Goal: Navigation & Orientation: Find specific page/section

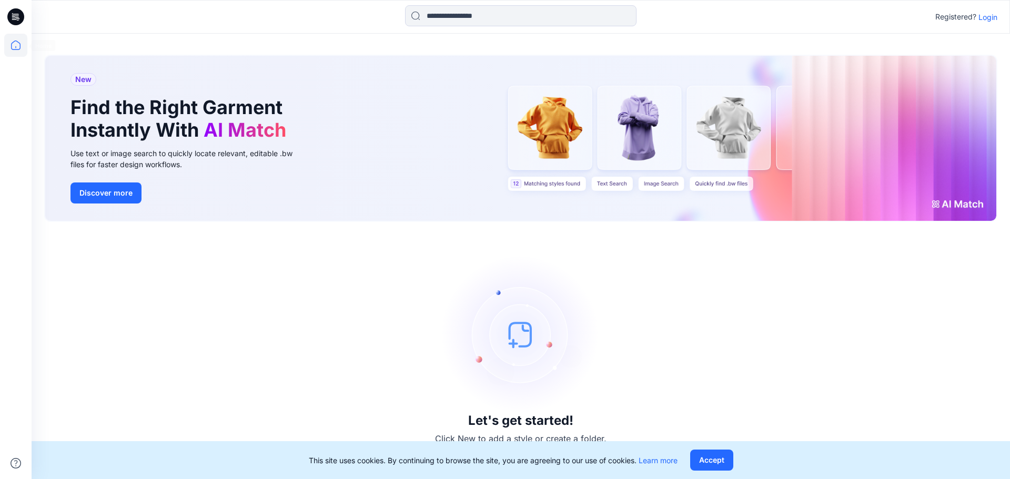
click at [22, 50] on icon at bounding box center [15, 45] width 23 height 23
click at [992, 15] on p "Login" at bounding box center [988, 17] width 19 height 11
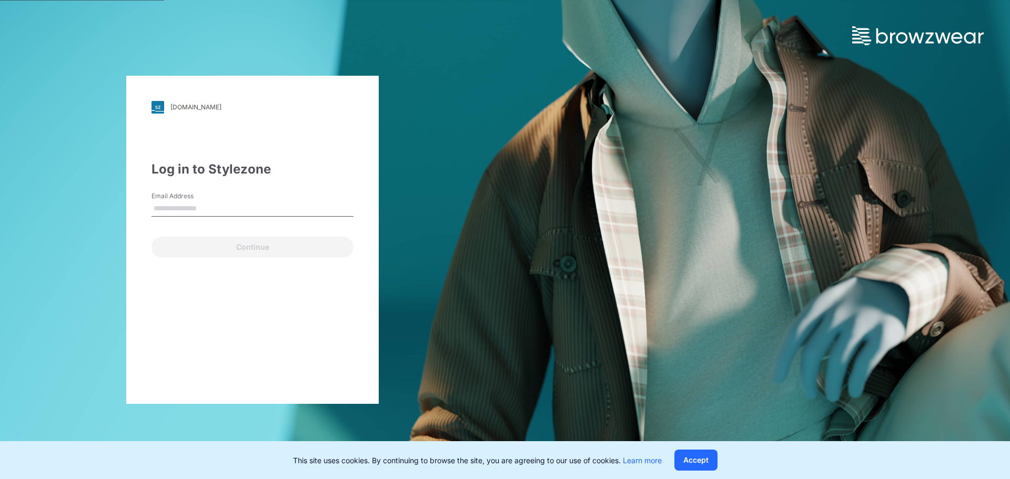
type input "**********"
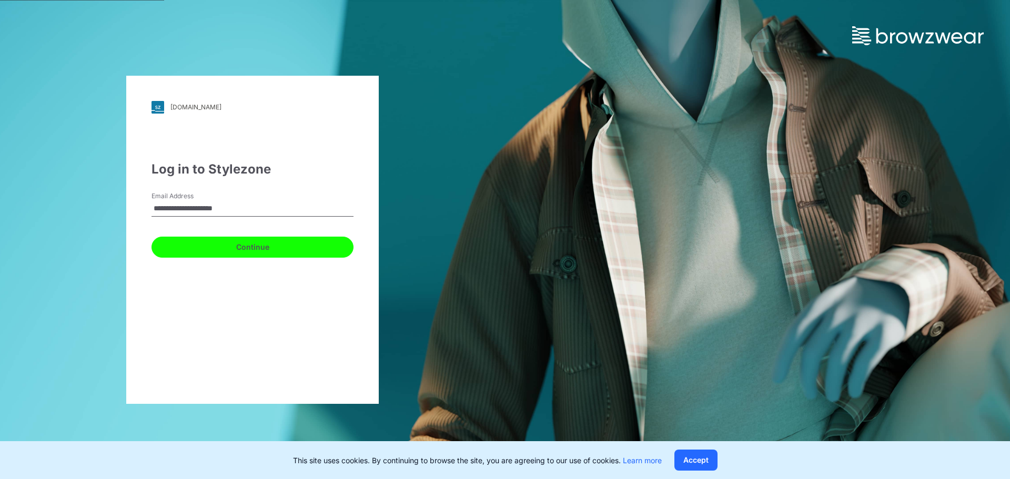
click at [239, 250] on button "Continue" at bounding box center [253, 247] width 202 height 21
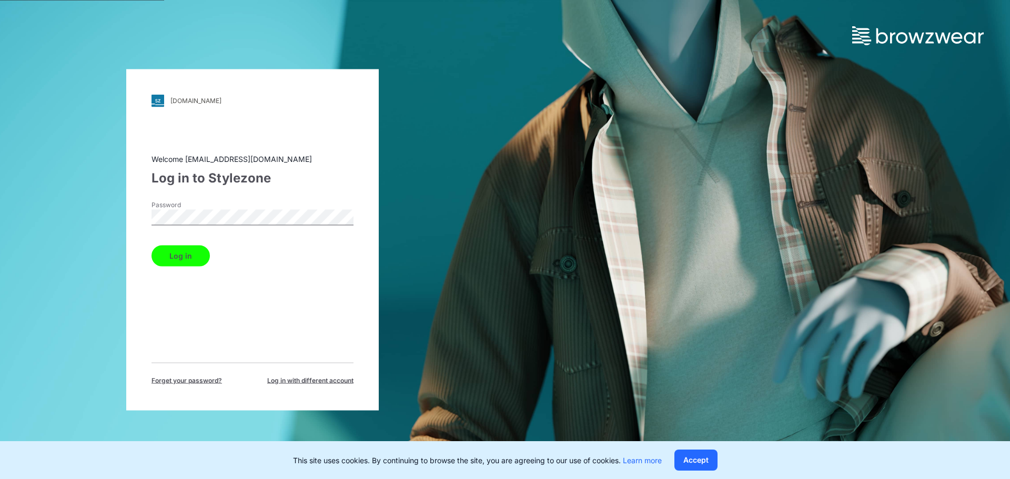
click at [187, 252] on button "Log in" at bounding box center [181, 255] width 58 height 21
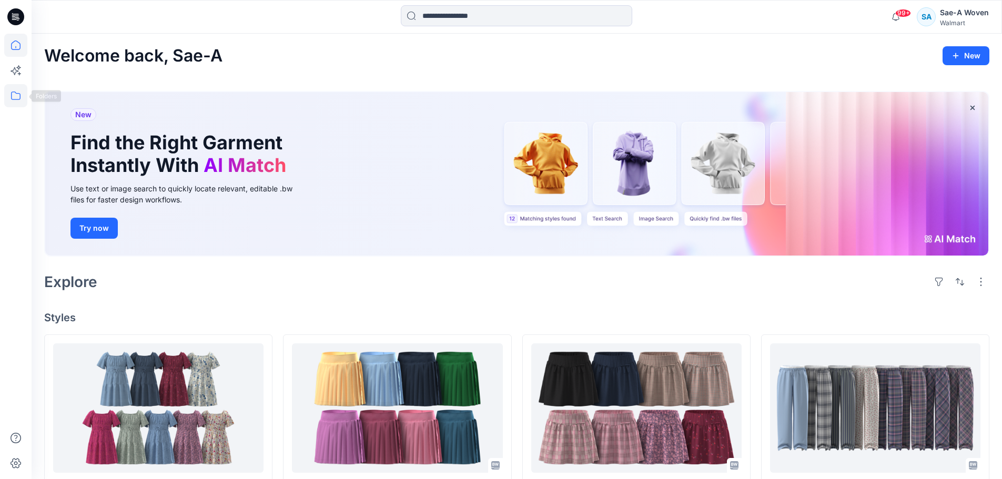
click at [19, 103] on icon at bounding box center [15, 95] width 23 height 23
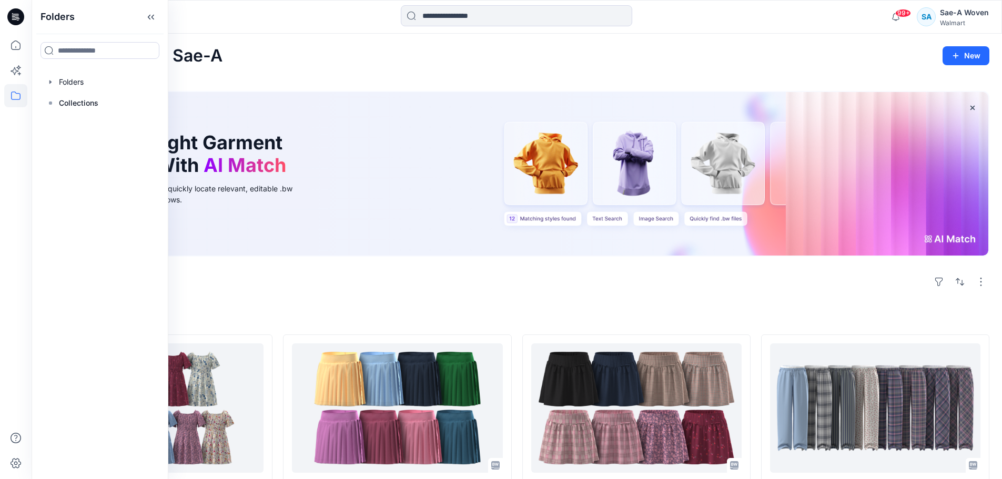
click at [104, 86] on div at bounding box center [100, 82] width 120 height 21
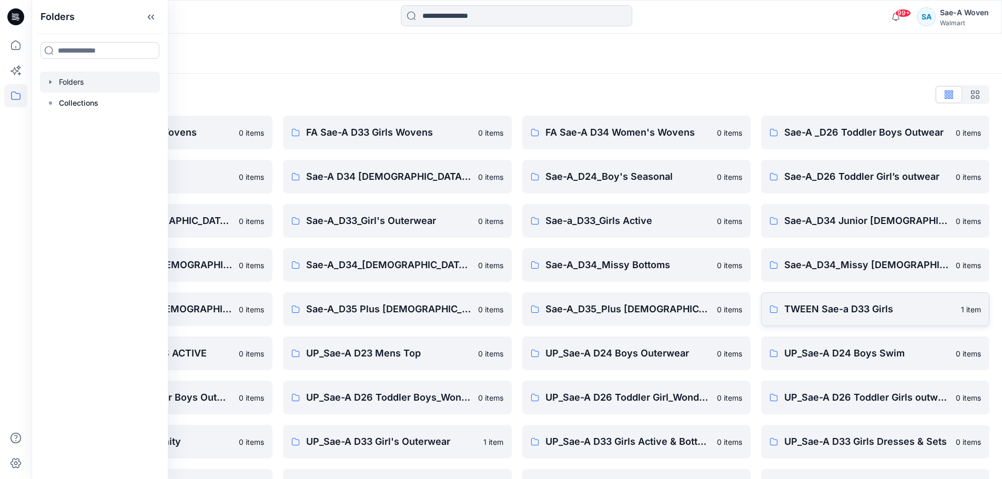
click at [869, 300] on link "TWEEN Sae-a D33 Girls 1 item" at bounding box center [875, 310] width 228 height 34
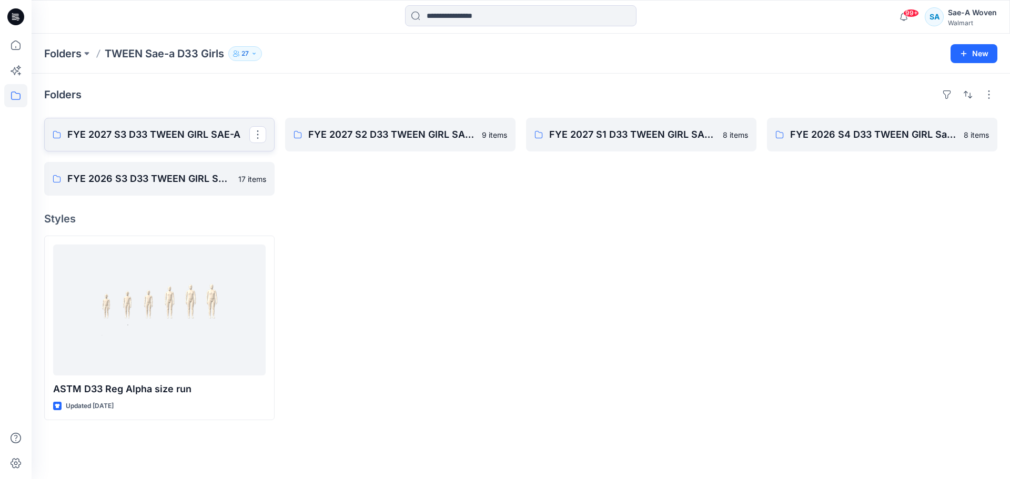
click at [173, 130] on p "FYE 2027 S3 D33 TWEEN GIRL SAE-A" at bounding box center [158, 134] width 182 height 15
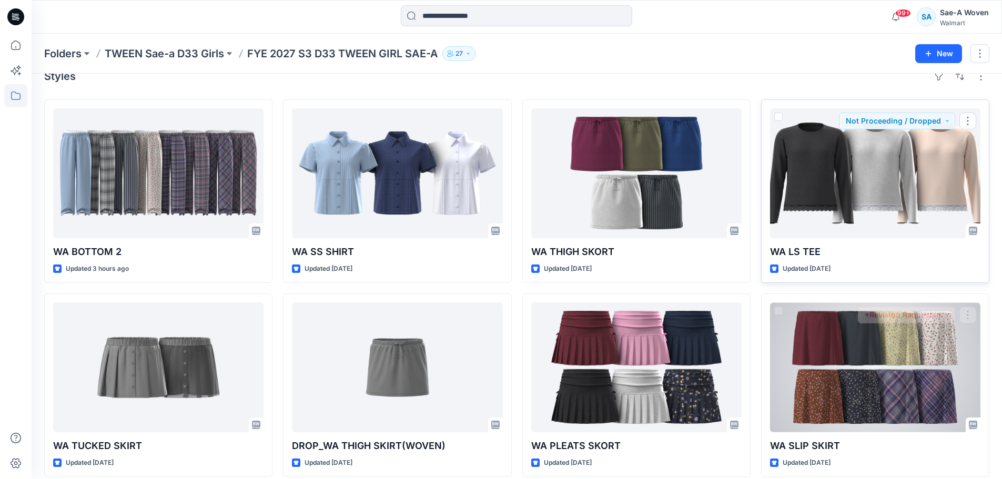
scroll to position [29, 0]
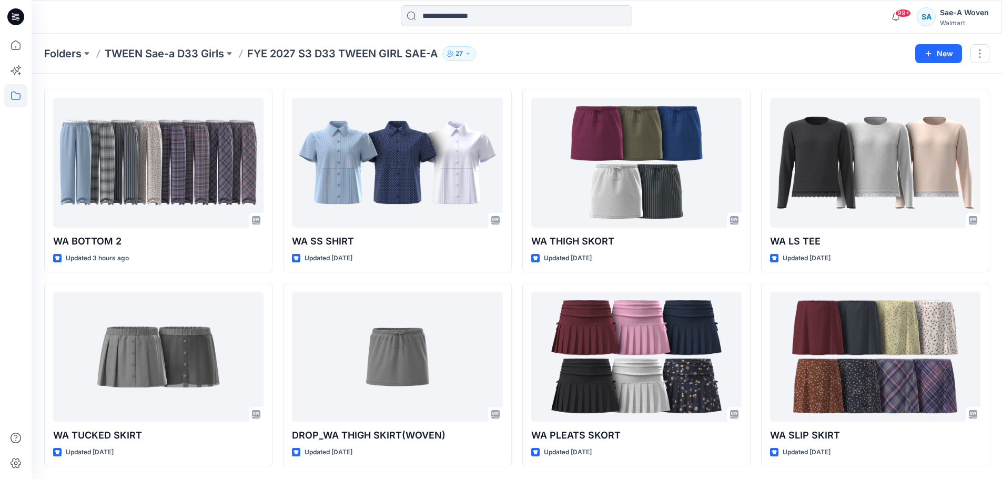
drag, startPoint x: 201, startPoint y: 52, endPoint x: 198, endPoint y: 62, distance: 9.8
click at [201, 52] on p "TWEEN Sae-a D33 Girls" at bounding box center [164, 53] width 119 height 15
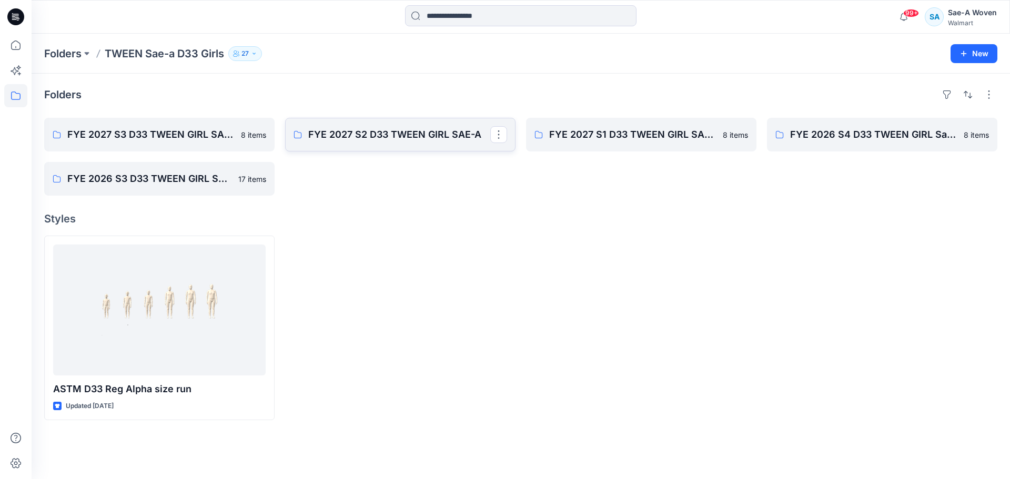
click at [367, 143] on link "FYE 2027 S2 D33 TWEEN GIRL SAE-A" at bounding box center [400, 135] width 230 height 34
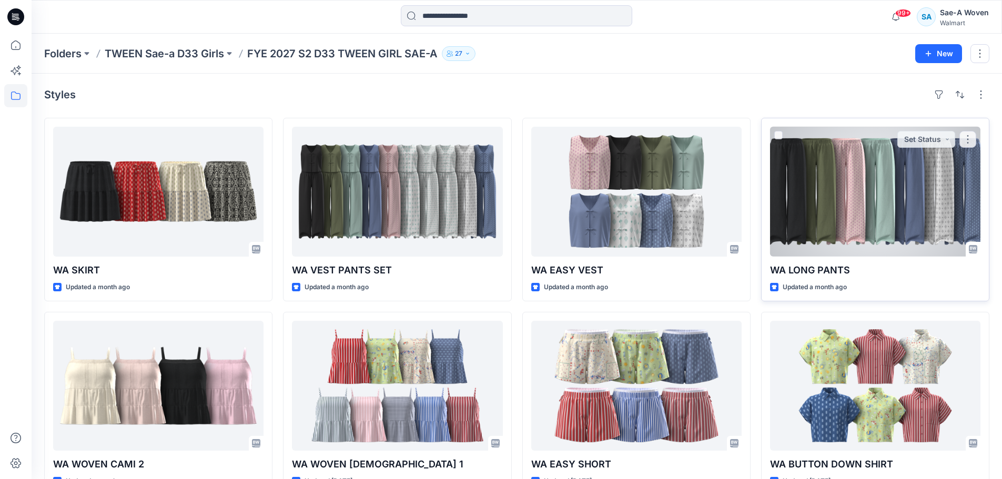
click at [846, 217] on div at bounding box center [875, 192] width 210 height 130
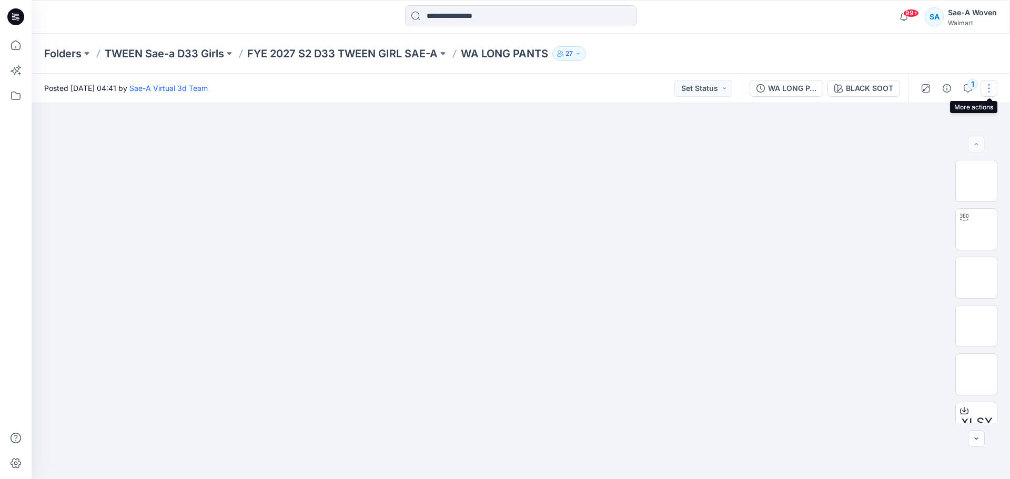
click at [991, 86] on button "button" at bounding box center [989, 88] width 17 height 17
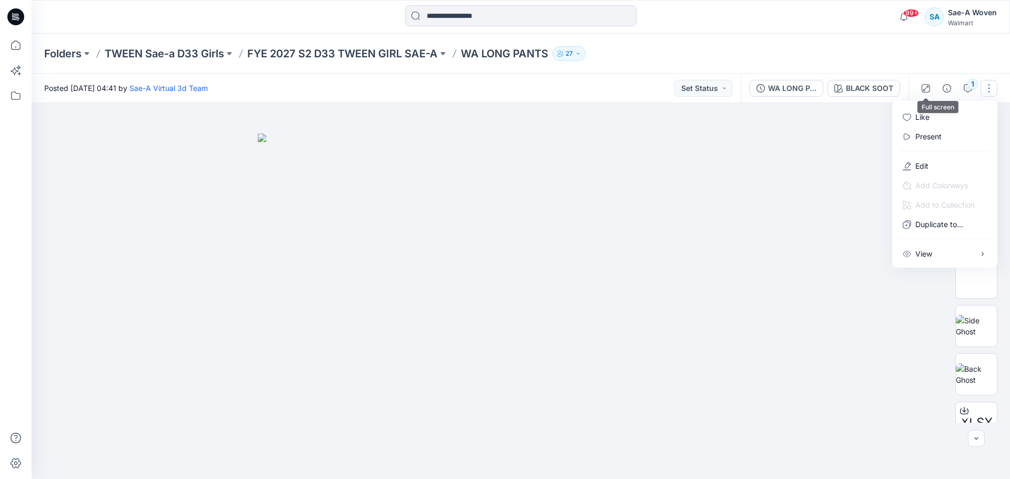
click at [933, 56] on div "Folders TWEEN Sae-a D33 Girls FYE 2027 S2 D33 TWEEN GIRL SAE-A WA LONG PANTS 27" at bounding box center [521, 54] width 979 height 40
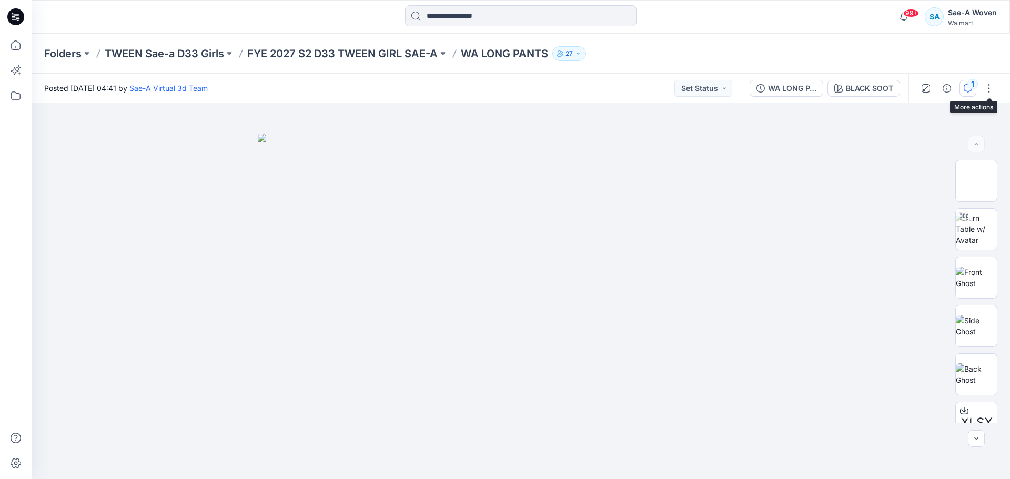
click at [968, 86] on div "1" at bounding box center [973, 84] width 11 height 11
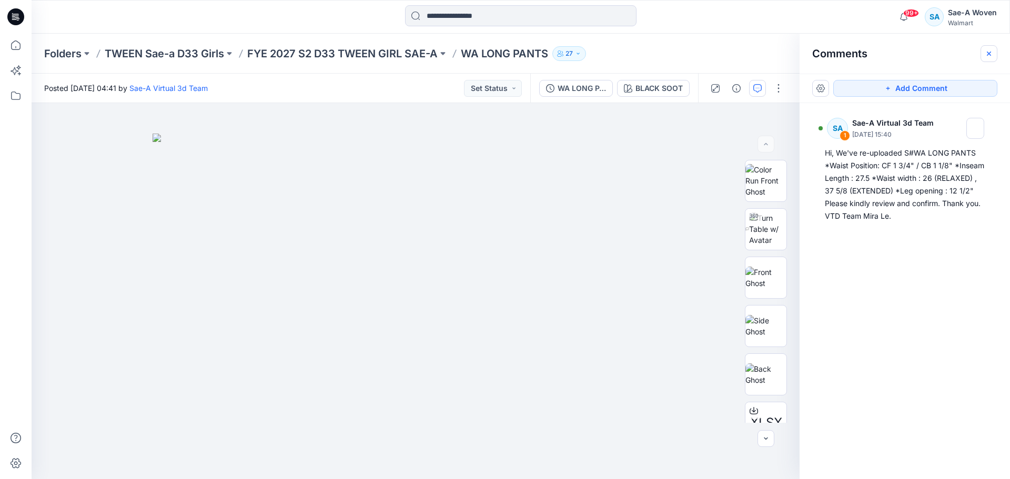
click at [990, 60] on button "button" at bounding box center [989, 53] width 17 height 17
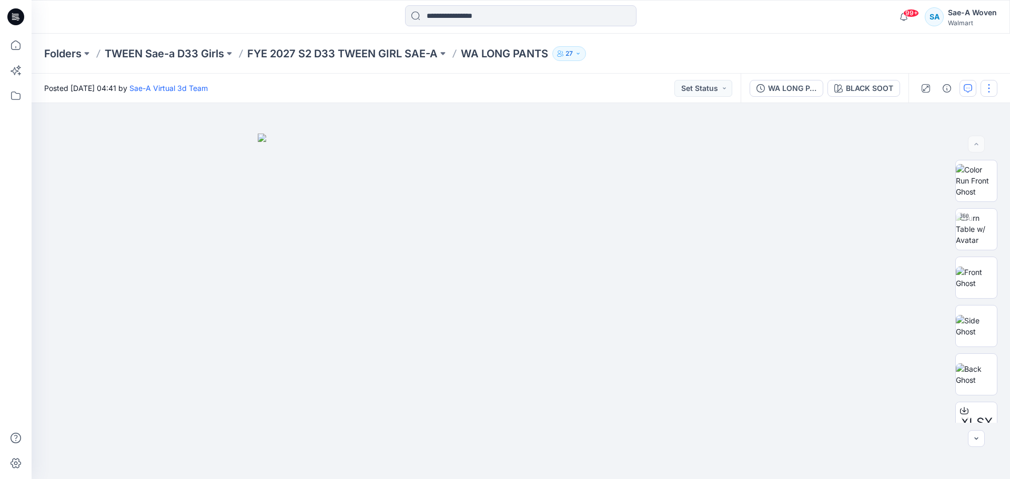
click at [995, 90] on button "button" at bounding box center [989, 88] width 17 height 17
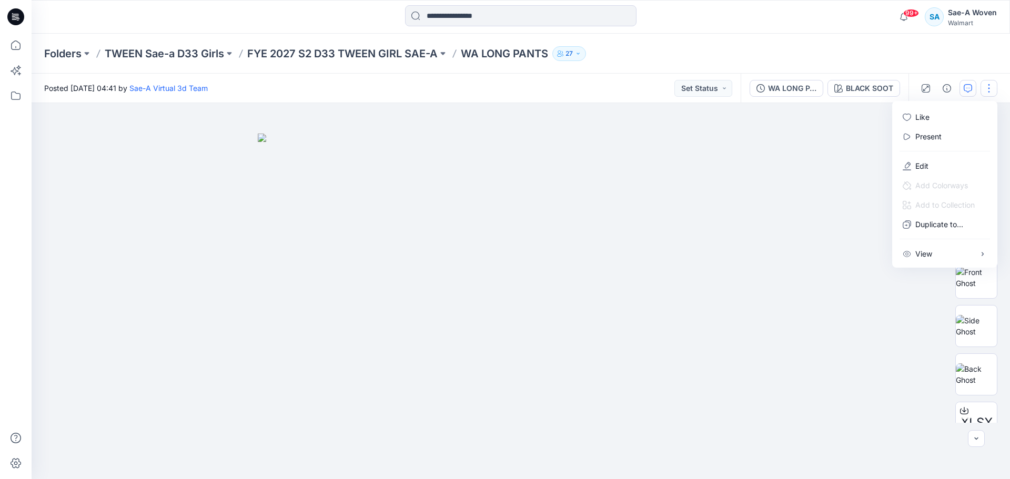
click at [187, 465] on div at bounding box center [521, 291] width 979 height 376
